Goal: Transaction & Acquisition: Purchase product/service

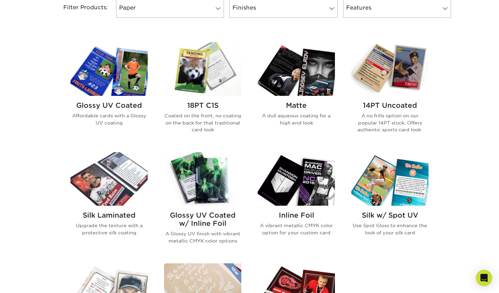
scroll to position [296, 0]
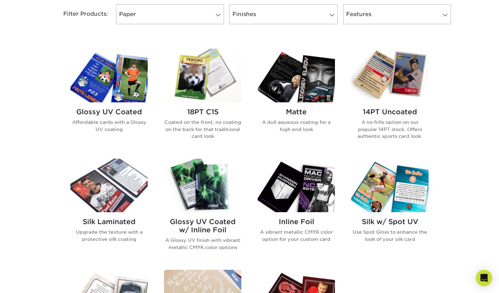
click at [132, 84] on img at bounding box center [109, 75] width 77 height 53
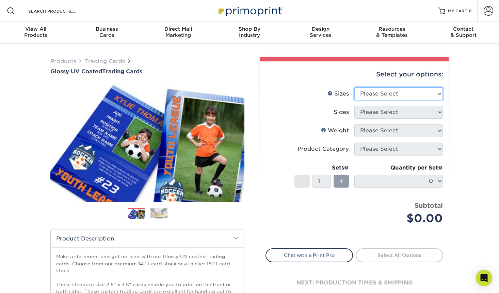
click at [400, 97] on select "Please Select 2.5" x 3.5"" at bounding box center [399, 93] width 89 height 13
select select "2.50x3.50"
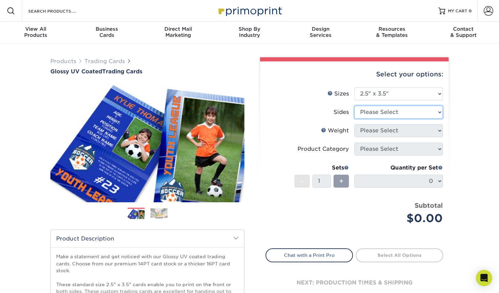
click at [405, 114] on select "Please Select Print Both Sides Print Front Only" at bounding box center [399, 112] width 89 height 13
select select "13abbda7-1d64-4f25-8bb2-c179b224825d"
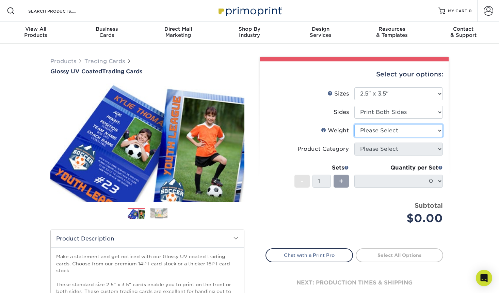
click at [407, 130] on select "Please Select 16PT 14PT 18PT C1S" at bounding box center [399, 130] width 89 height 13
select select "16PT"
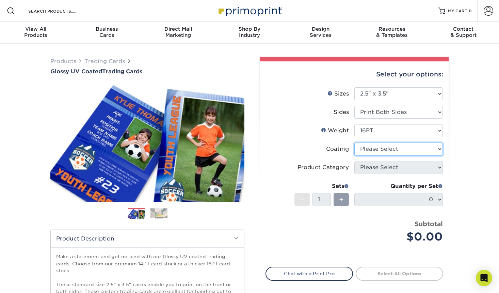
click at [406, 149] on select at bounding box center [399, 148] width 89 height 13
select select "ae367451-b2b8-45df-a344-0f05b6a12993"
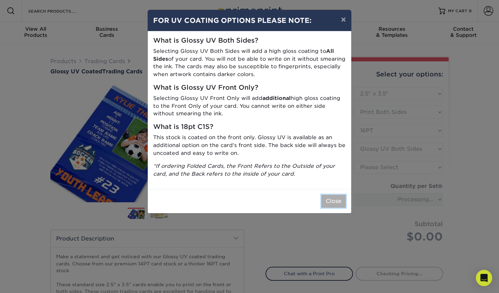
click at [335, 200] on button "Close" at bounding box center [334, 201] width 25 height 13
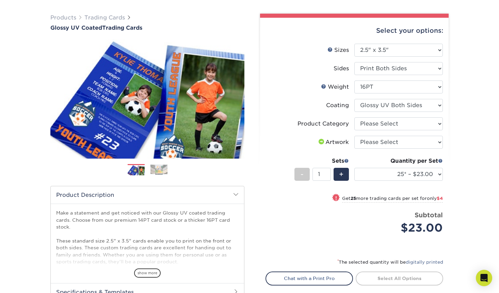
scroll to position [53, 0]
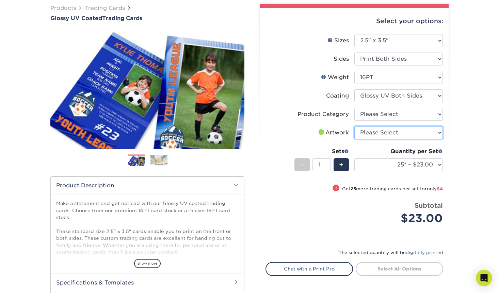
click at [422, 132] on select "Please Select I will upload files I need a design - $100" at bounding box center [399, 132] width 89 height 13
select select "upload"
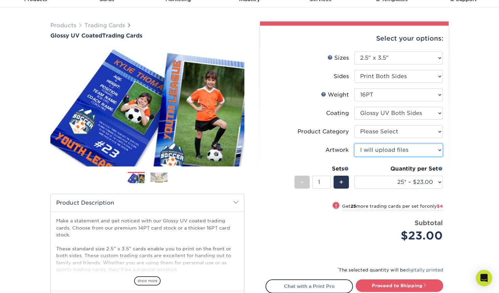
scroll to position [34, 0]
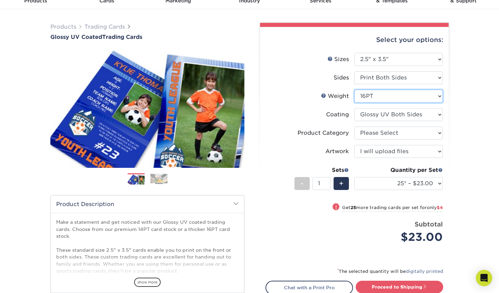
click at [384, 97] on select "Please Select 16PT 14PT 18PT C1S" at bounding box center [399, 96] width 89 height 13
select select "14PT"
select select
select select "-1"
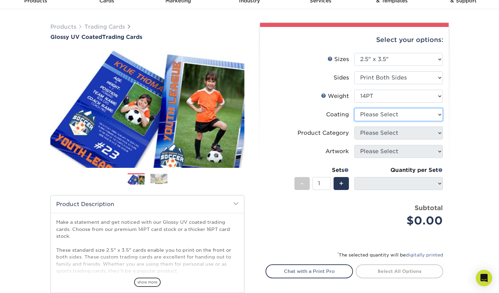
click at [410, 114] on select at bounding box center [399, 114] width 89 height 13
select select "ae367451-b2b8-45df-a344-0f05b6a12993"
select select "-1"
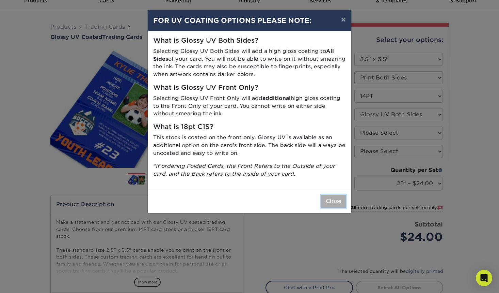
click at [335, 196] on button "Close" at bounding box center [334, 201] width 25 height 13
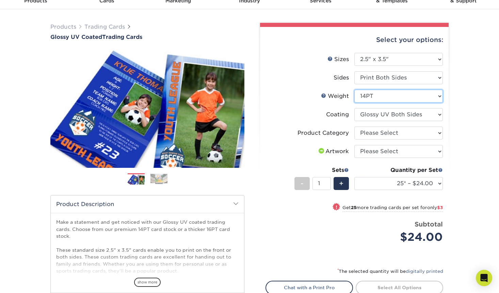
click at [423, 99] on select "Please Select 16PT 14PT 18PT C1S" at bounding box center [399, 96] width 89 height 13
select select "16PT"
select select
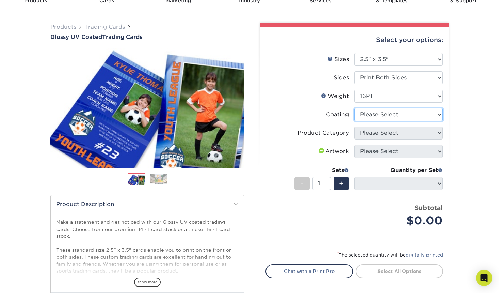
click at [420, 114] on select at bounding box center [399, 114] width 89 height 13
select select "ae367451-b2b8-45df-a344-0f05b6a12993"
select select "-1"
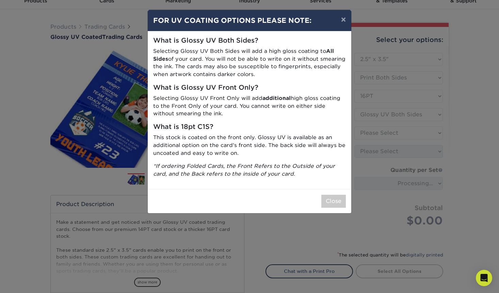
click at [336, 208] on div "Close" at bounding box center [250, 201] width 204 height 24
click at [336, 205] on button "Close" at bounding box center [334, 201] width 25 height 13
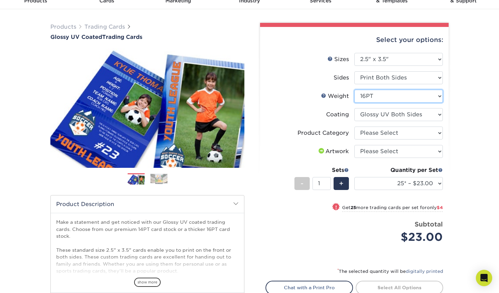
click at [411, 98] on select "Please Select 16PT 14PT 18PT C1S" at bounding box center [399, 96] width 89 height 13
click at [407, 99] on select "Please Select 16PT 14PT 18PT C1S" at bounding box center [399, 96] width 89 height 13
select select "18PTC1S"
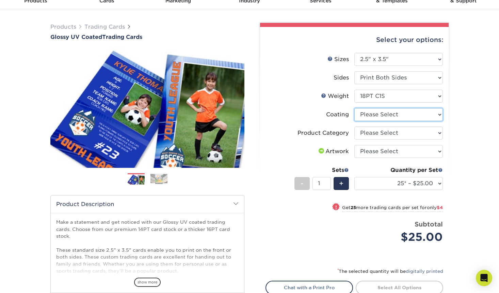
click at [418, 115] on select at bounding box center [399, 114] width 89 height 13
select select "1e8116af-acfc-44b1-83dc-8181aa338834"
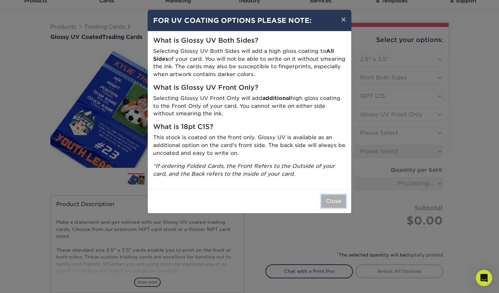
click at [345, 197] on button "Close" at bounding box center [334, 201] width 25 height 13
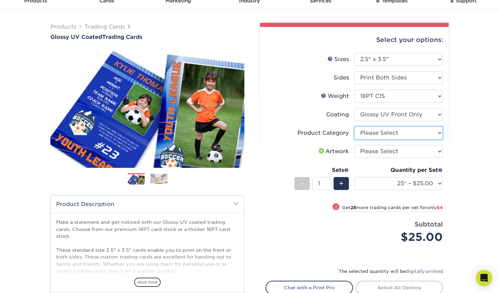
click at [422, 136] on select "Please Select Trading Cards" at bounding box center [399, 132] width 89 height 13
select select "c2f9bce9-36c2-409d-b101-c29d9d031e18"
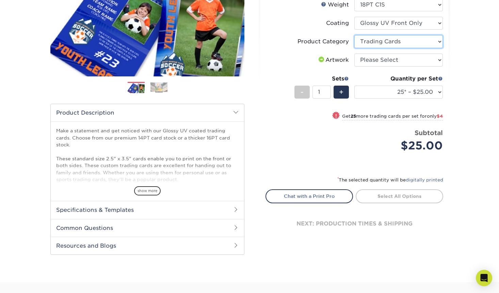
scroll to position [127, 0]
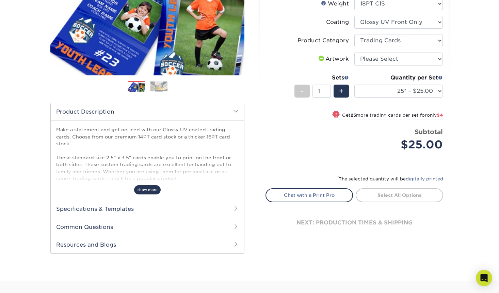
click at [149, 189] on span "show more" at bounding box center [147, 189] width 27 height 9
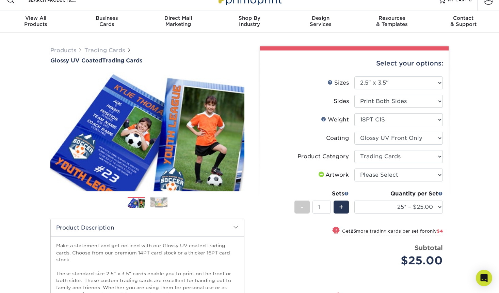
scroll to position [0, 0]
